Goal: Transaction & Acquisition: Subscribe to service/newsletter

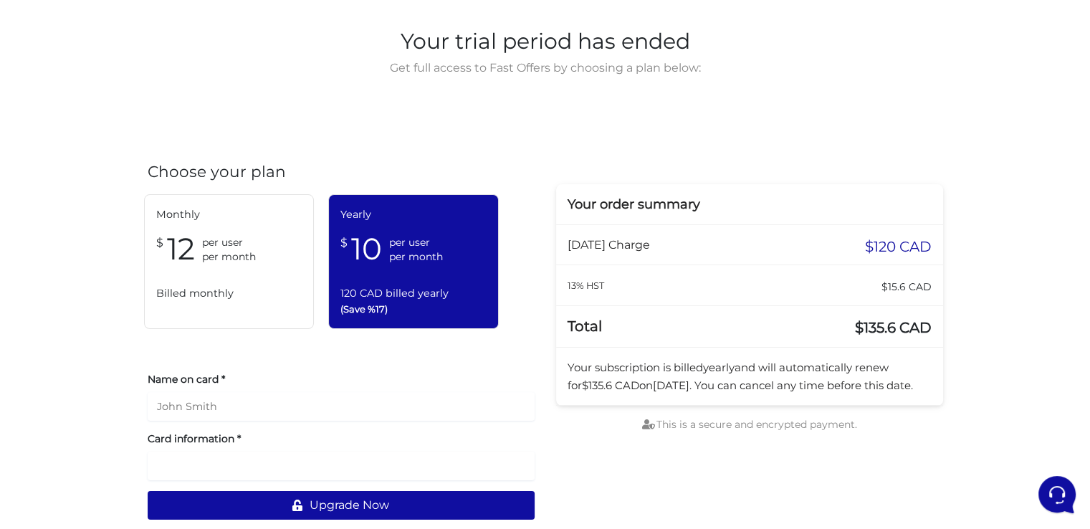
scroll to position [59, 0]
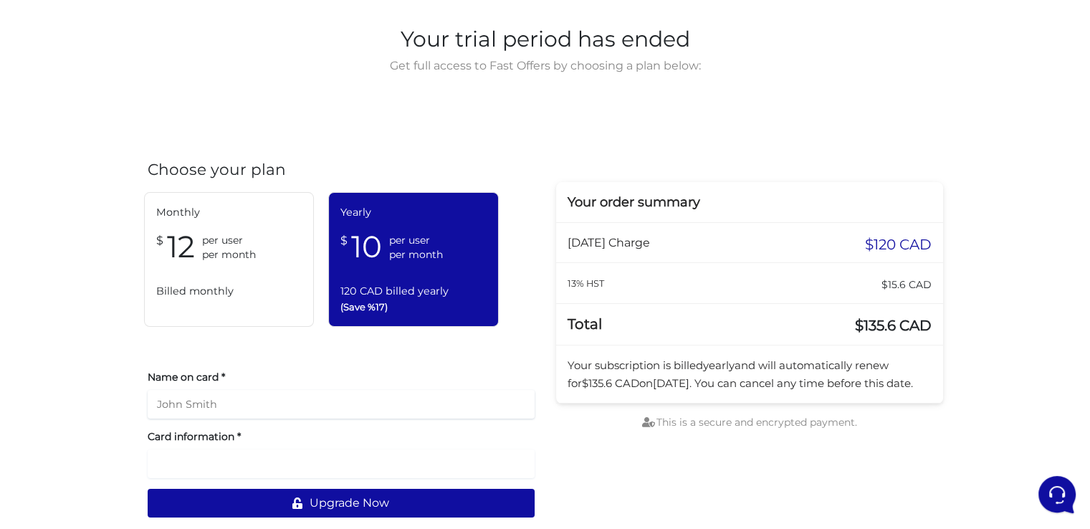
click at [205, 401] on input "text" at bounding box center [341, 404] width 387 height 29
type input "[PERSON_NAME]"
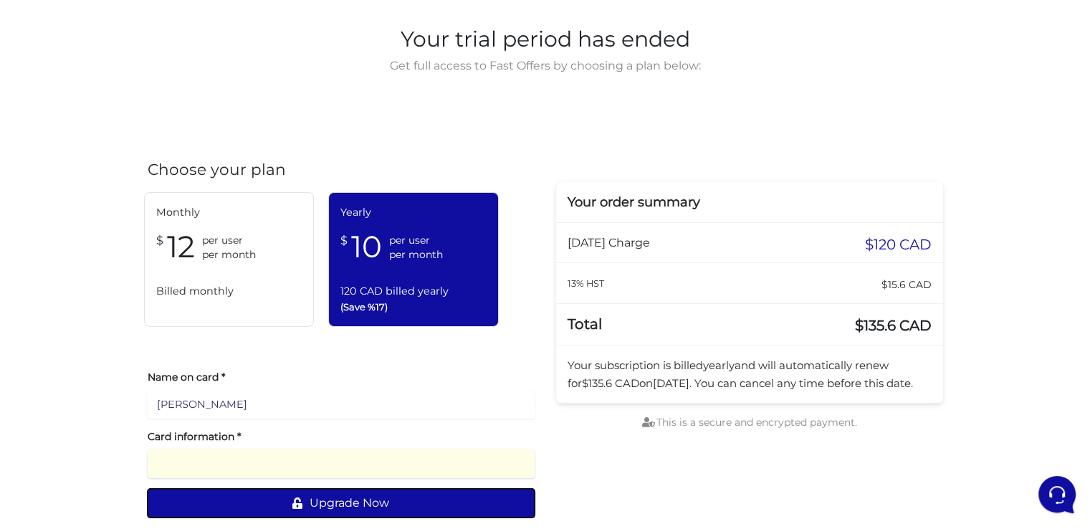
click at [350, 506] on button "Upgrade Now" at bounding box center [341, 503] width 387 height 29
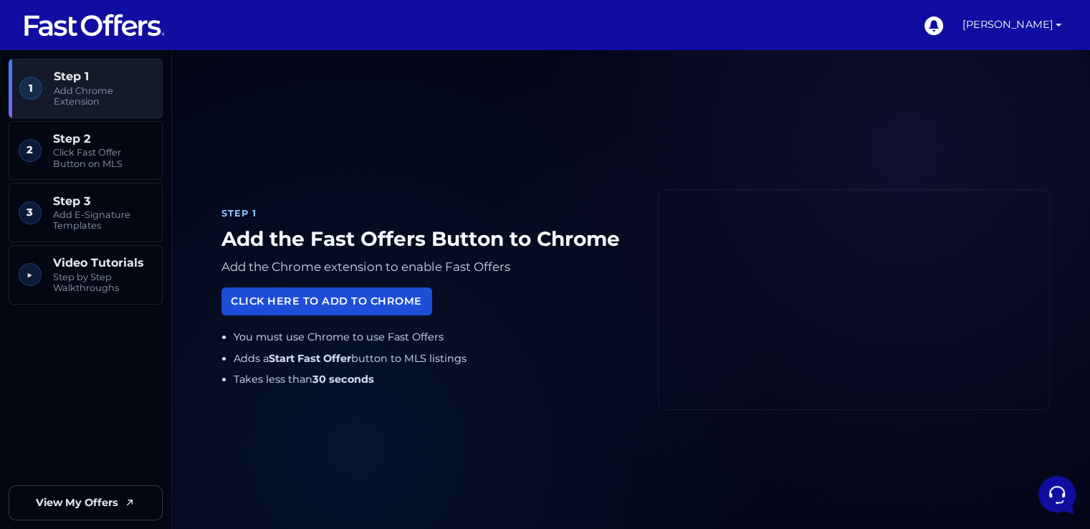
click at [384, 307] on link "Click Here to Add to Chrome" at bounding box center [326, 301] width 211 height 28
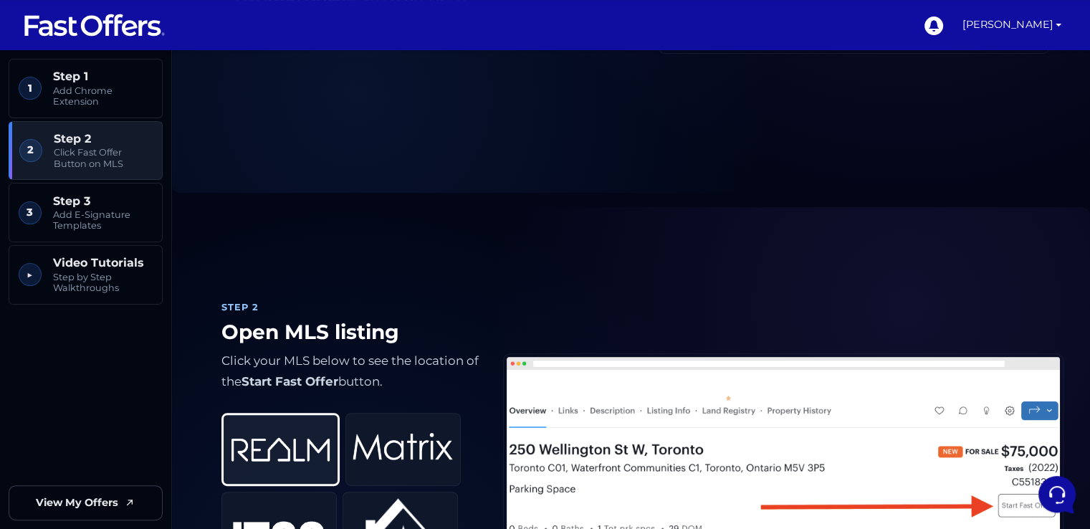
scroll to position [348, 0]
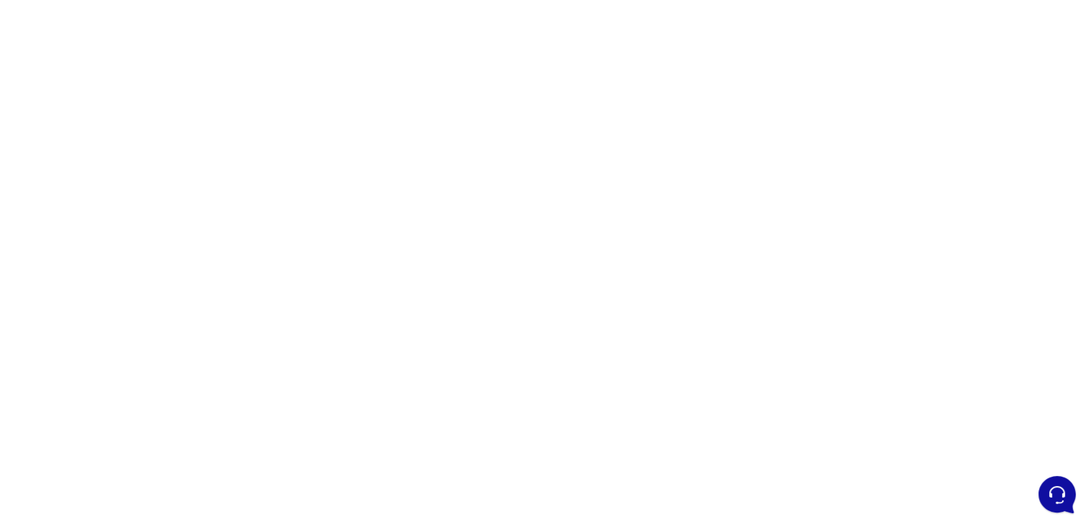
scroll to position [52, 0]
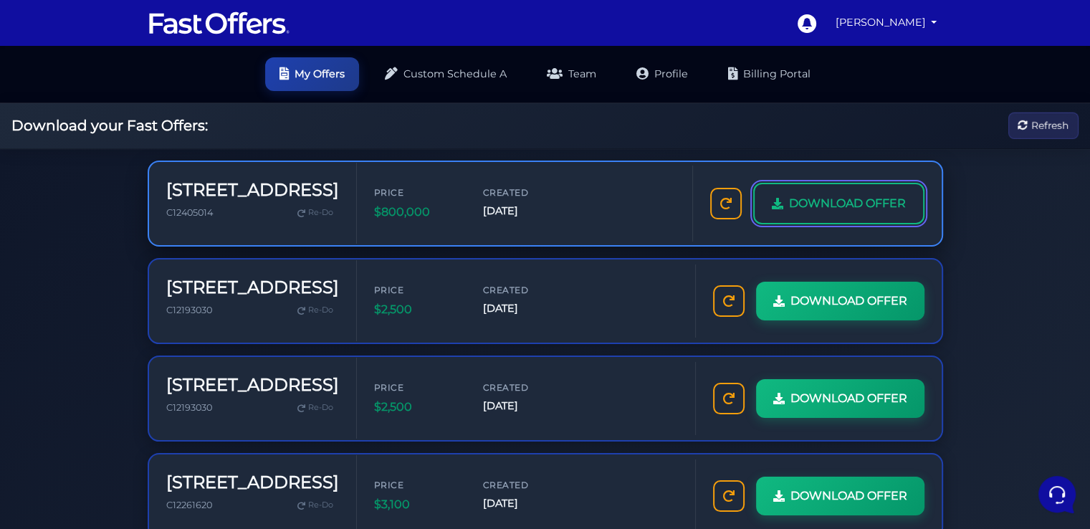
click at [812, 198] on span "DOWNLOAD OFFER" at bounding box center [847, 203] width 117 height 19
